Goal: Connect with others: Participate in discussion

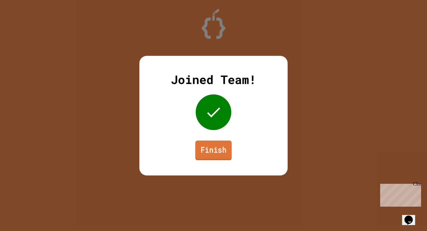
click at [221, 155] on link "Finish" at bounding box center [213, 150] width 36 height 20
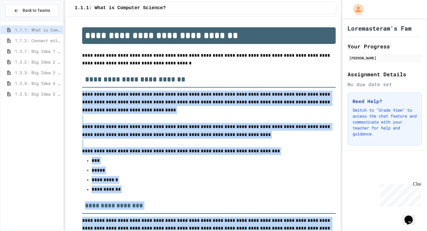
drag, startPoint x: 188, startPoint y: 183, endPoint x: 78, endPoint y: 93, distance: 141.9
copy div "**********"
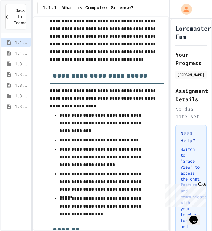
scroll to position [2696, 0]
